Goal: Task Accomplishment & Management: Use online tool/utility

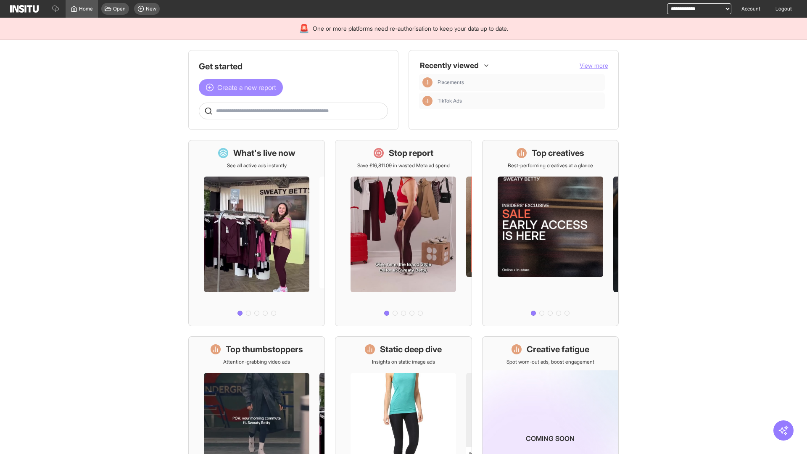
click at [243, 87] on span "Create a new report" at bounding box center [246, 87] width 59 height 10
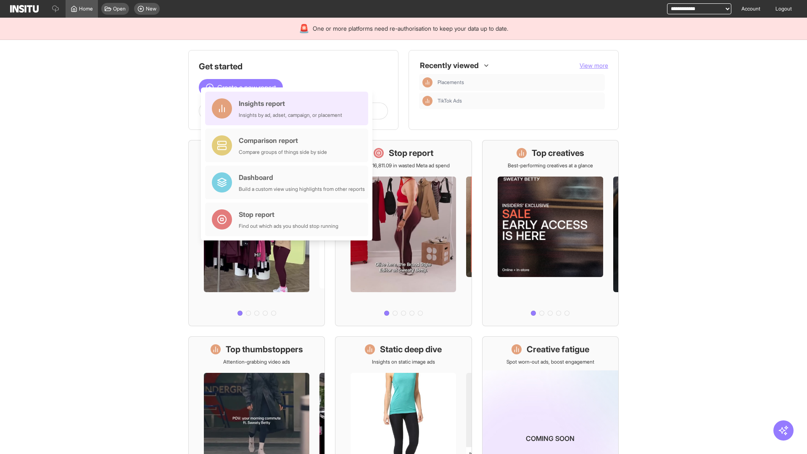
click at [289, 108] on div "Insights report Insights by ad, adset, campaign, or placement" at bounding box center [290, 108] width 103 height 20
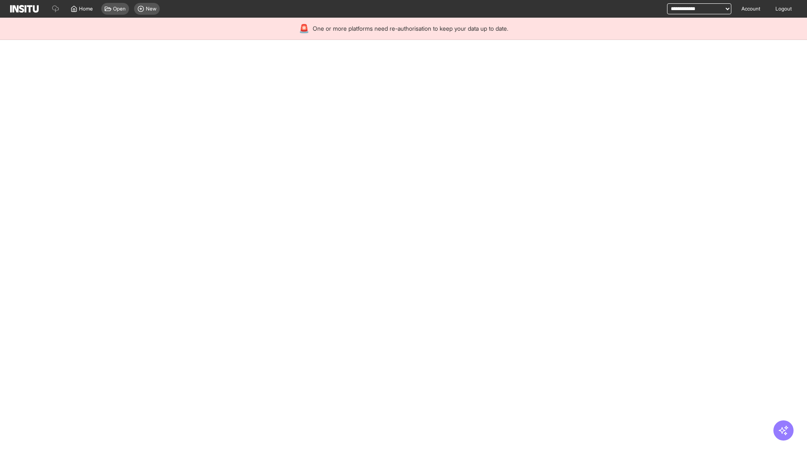
select select "**"
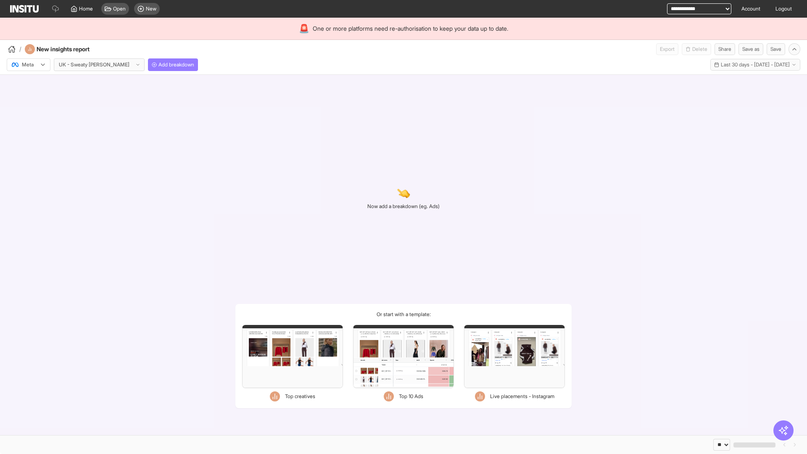
click at [29, 65] on div at bounding box center [23, 64] width 24 height 8
click at [28, 83] on span "Meta" at bounding box center [27, 83] width 11 height 8
click at [158, 65] on span "Add breakdown" at bounding box center [176, 64] width 36 height 7
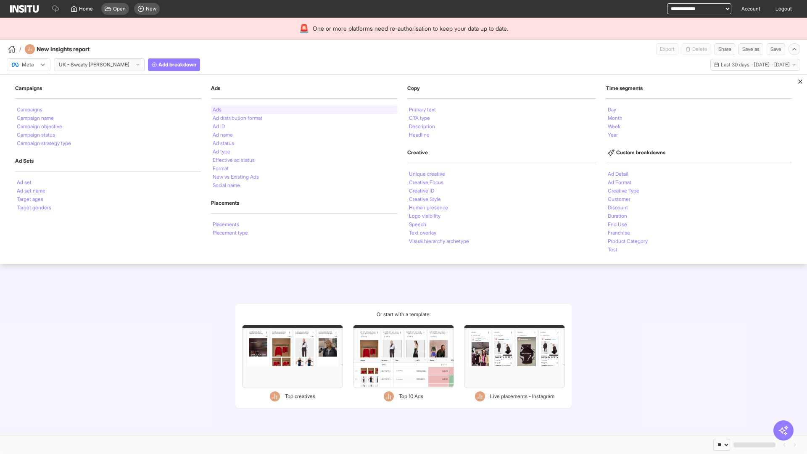
click at [216, 110] on li "Ads" at bounding box center [217, 109] width 9 height 5
